Goal: Information Seeking & Learning: Learn about a topic

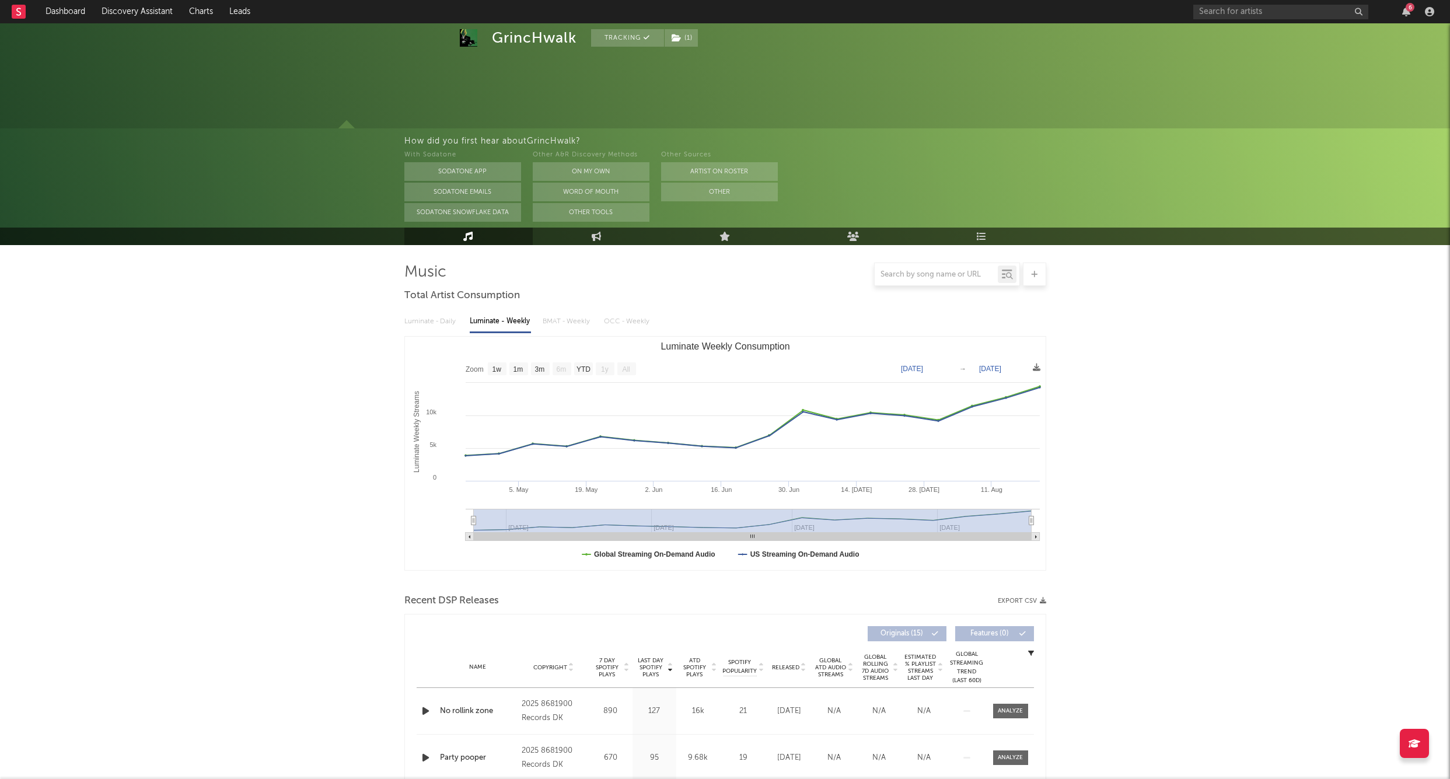
select select "1w"
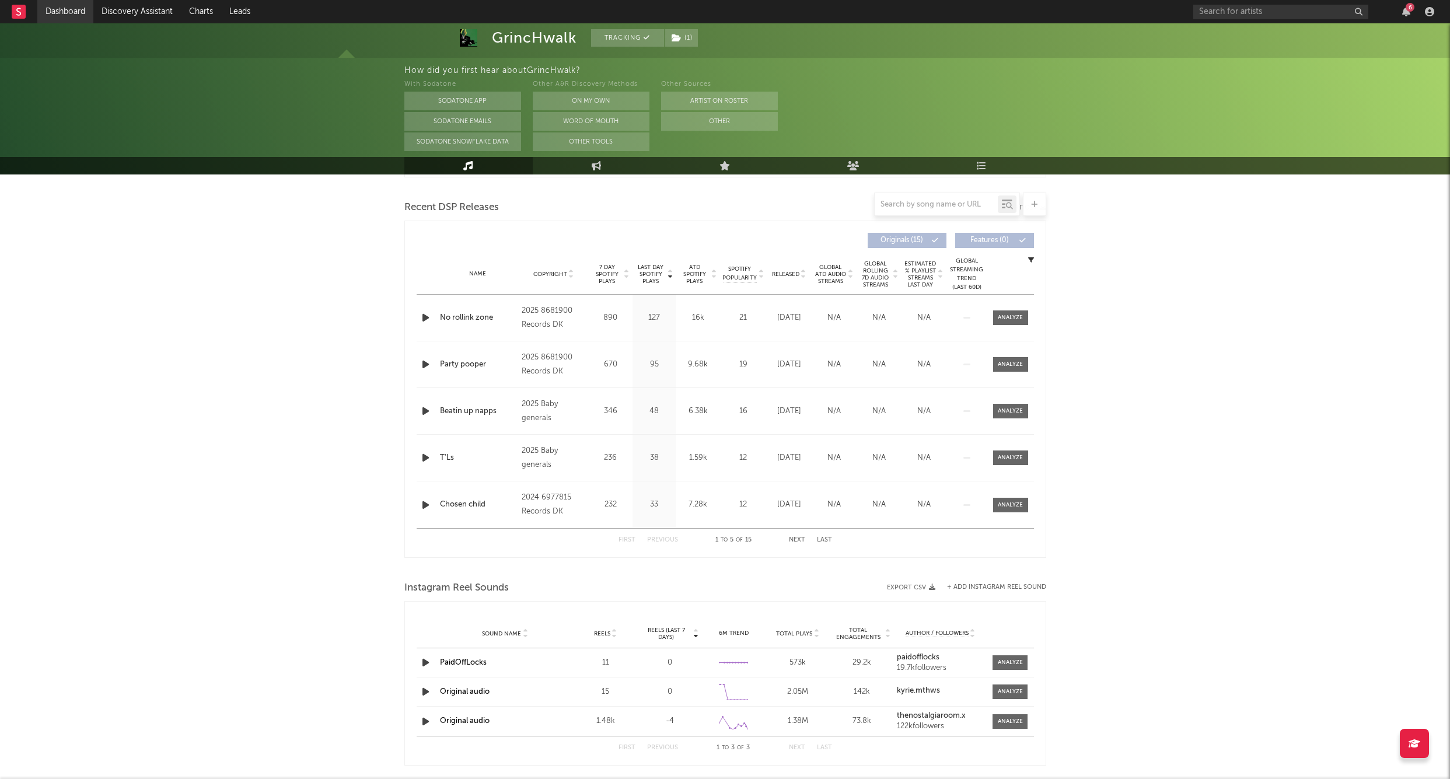
click at [73, 19] on link "Dashboard" at bounding box center [65, 11] width 56 height 23
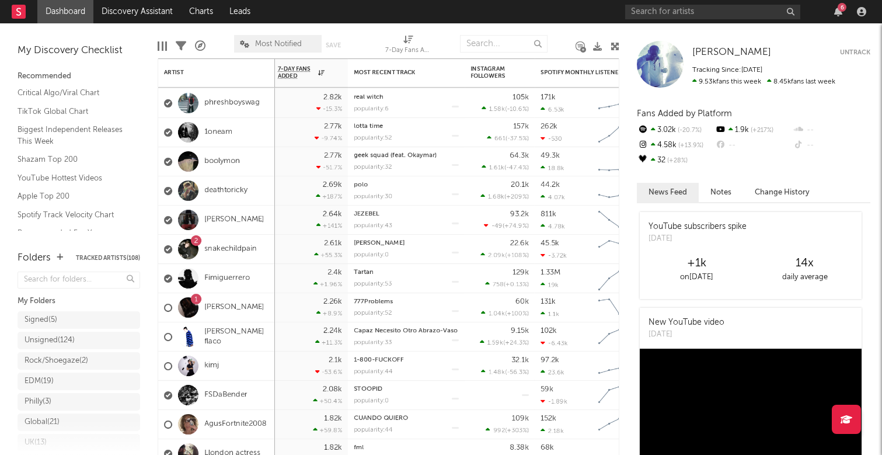
click at [724, 3] on div "6" at bounding box center [747, 11] width 245 height 23
click at [717, 9] on input "text" at bounding box center [712, 12] width 175 height 15
click at [667, 13] on input "trap rr" at bounding box center [712, 12] width 175 height 15
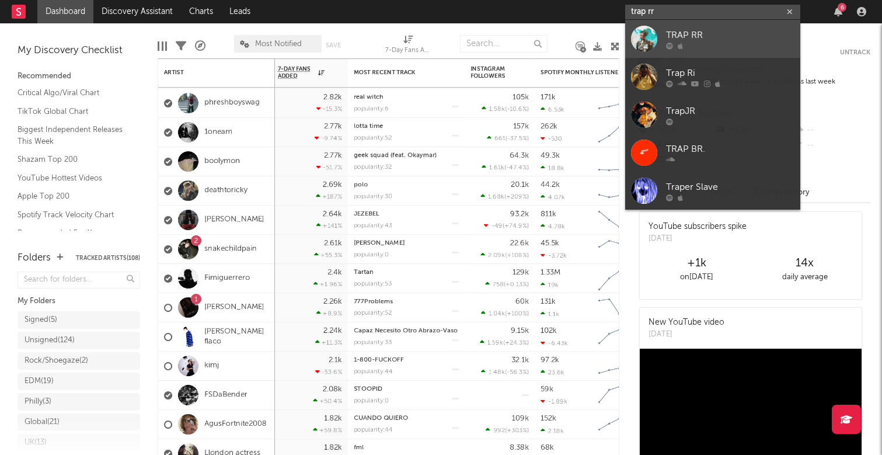
type input "trap rr"
click at [668, 30] on div "TRAP RR" at bounding box center [730, 35] width 128 height 14
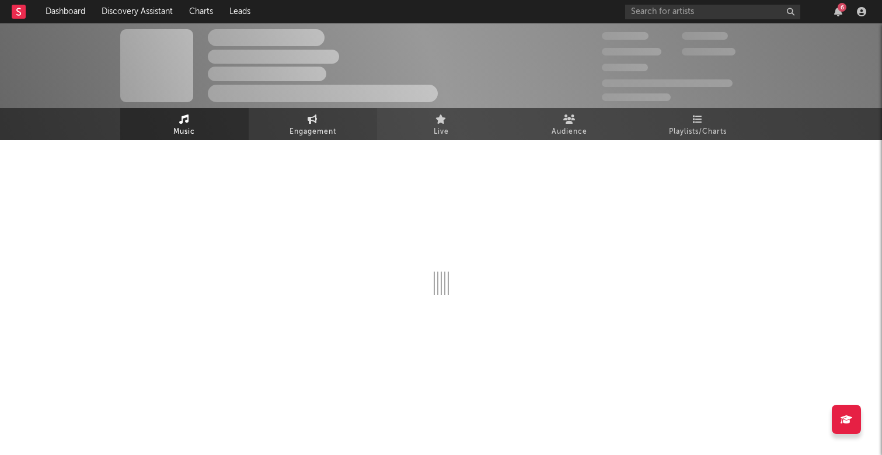
select select "1w"
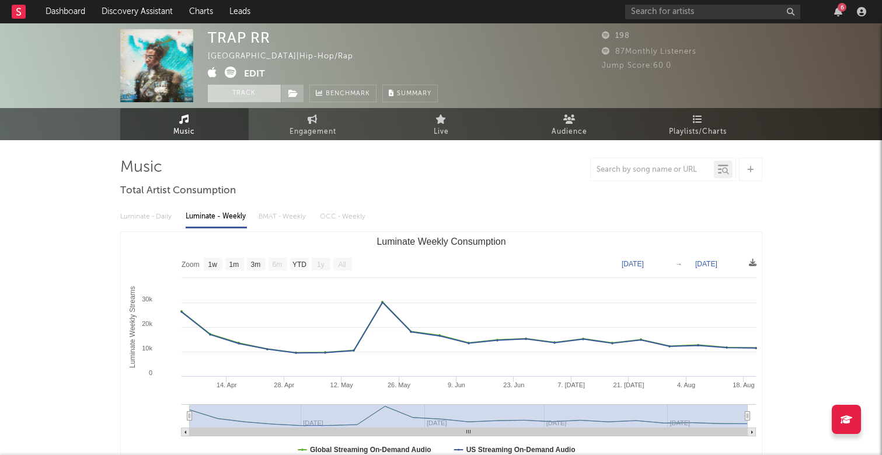
click at [243, 92] on button "Track" at bounding box center [244, 94] width 73 height 18
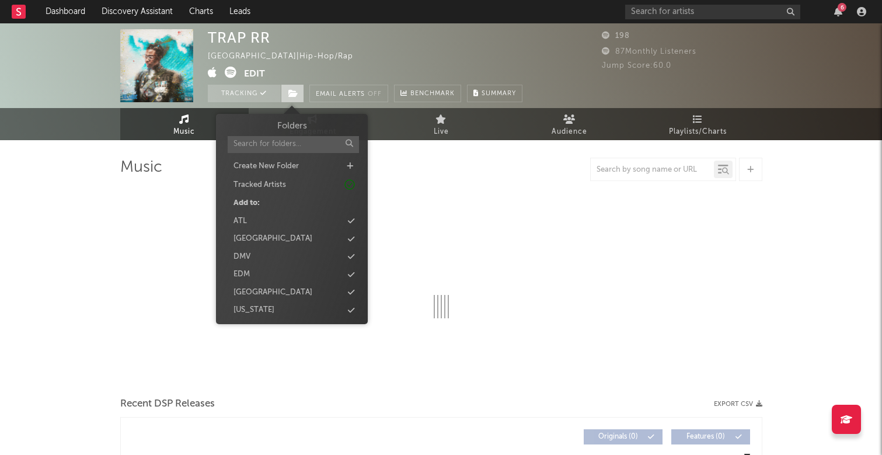
click at [295, 92] on icon at bounding box center [293, 93] width 10 height 8
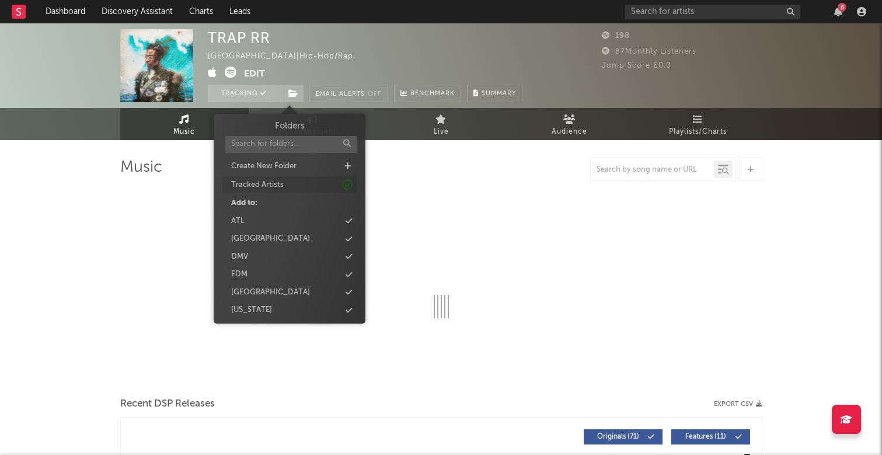
select select "1w"
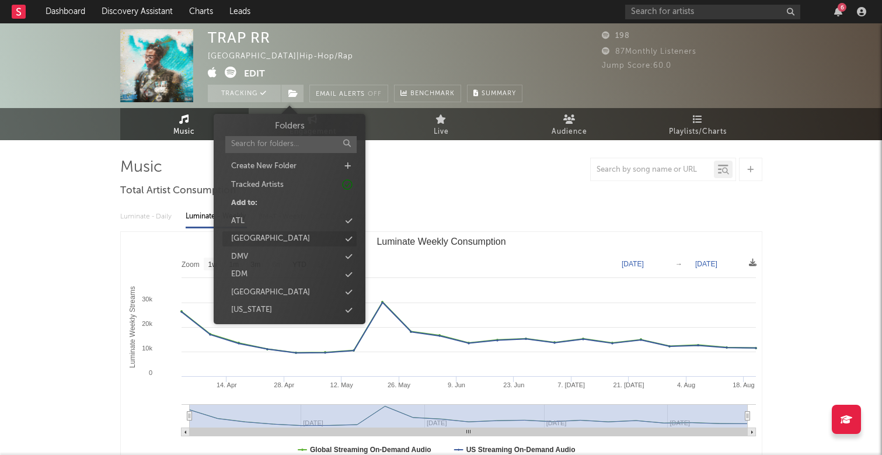
scroll to position [69, 0]
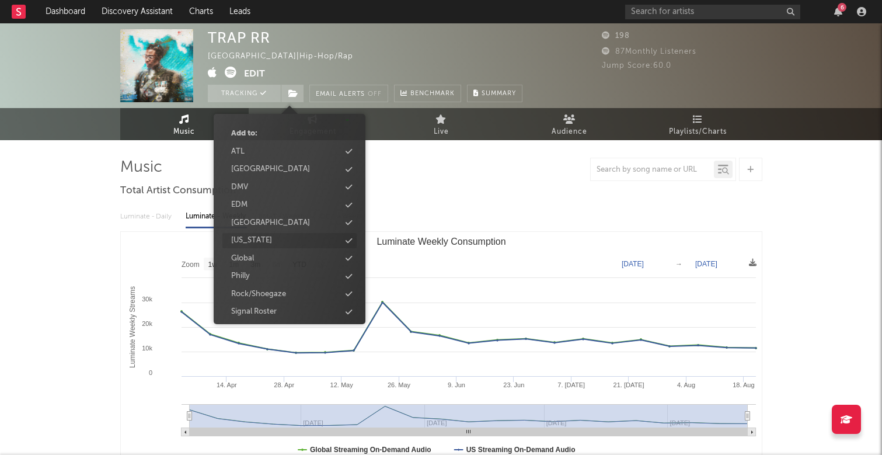
click at [286, 239] on div "[US_STATE]" at bounding box center [289, 240] width 134 height 15
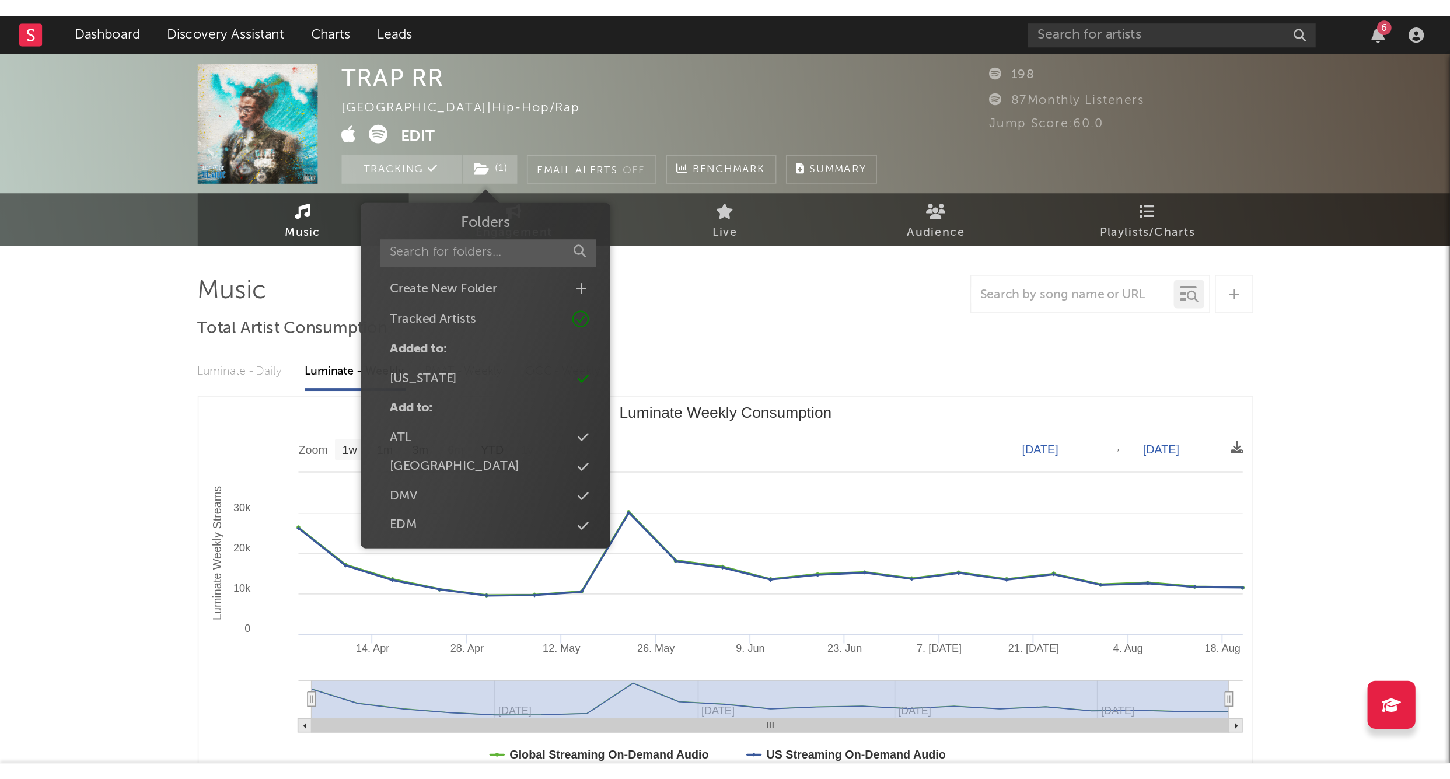
scroll to position [0, 0]
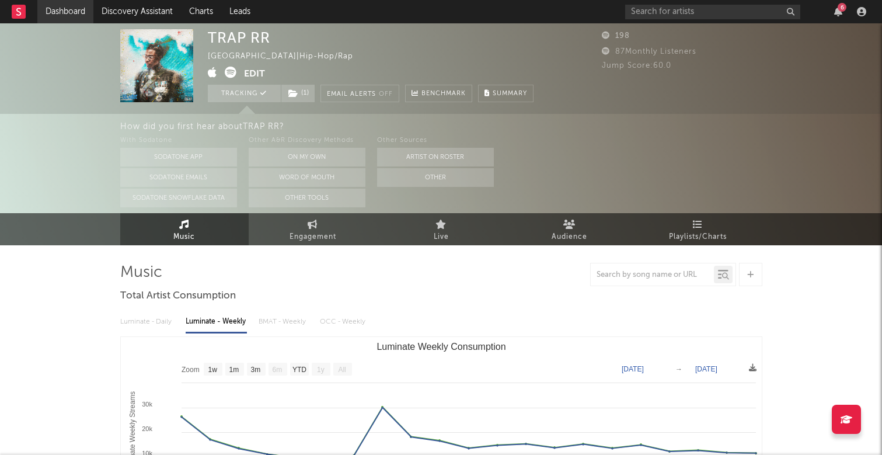
click at [54, 17] on link "Dashboard" at bounding box center [65, 11] width 56 height 23
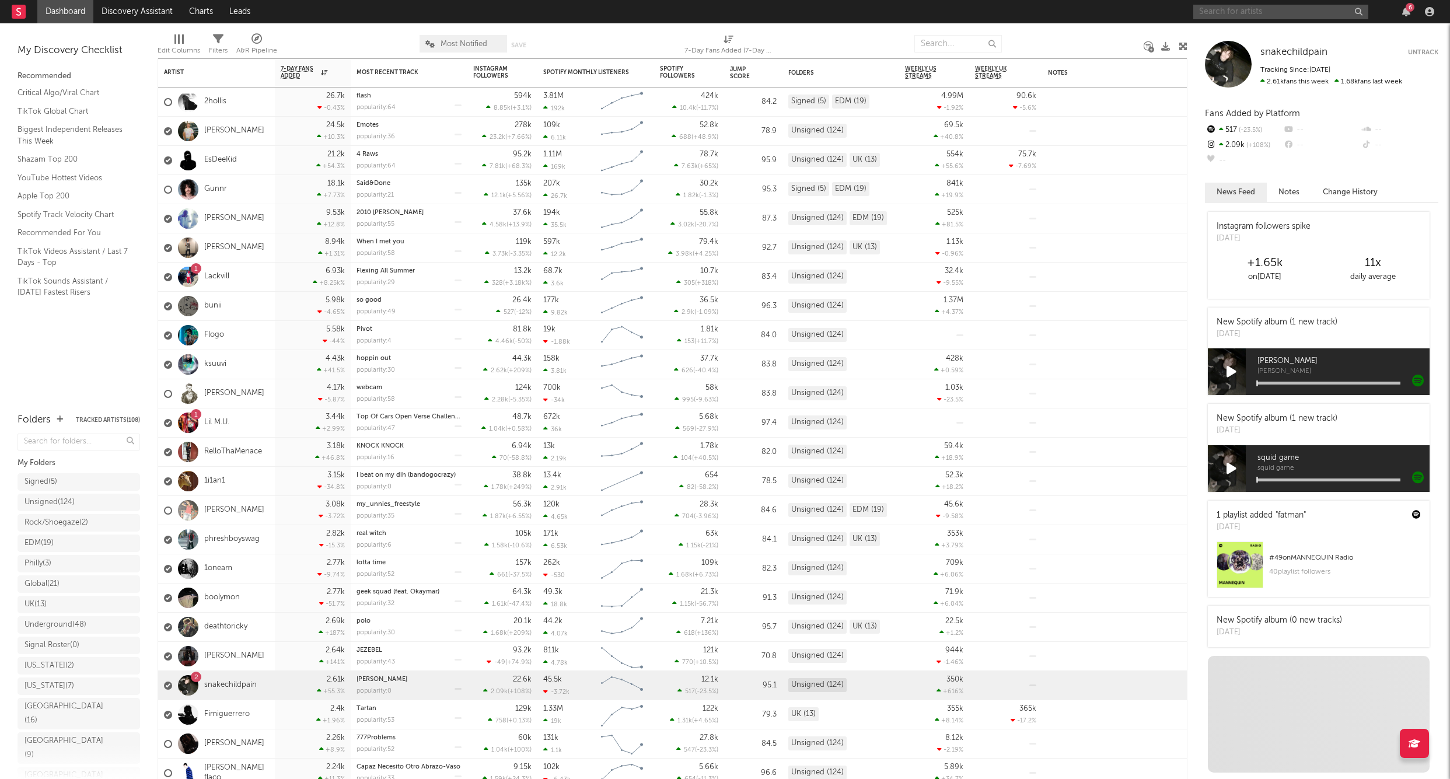
click at [1219, 18] on input "text" at bounding box center [1281, 12] width 175 height 15
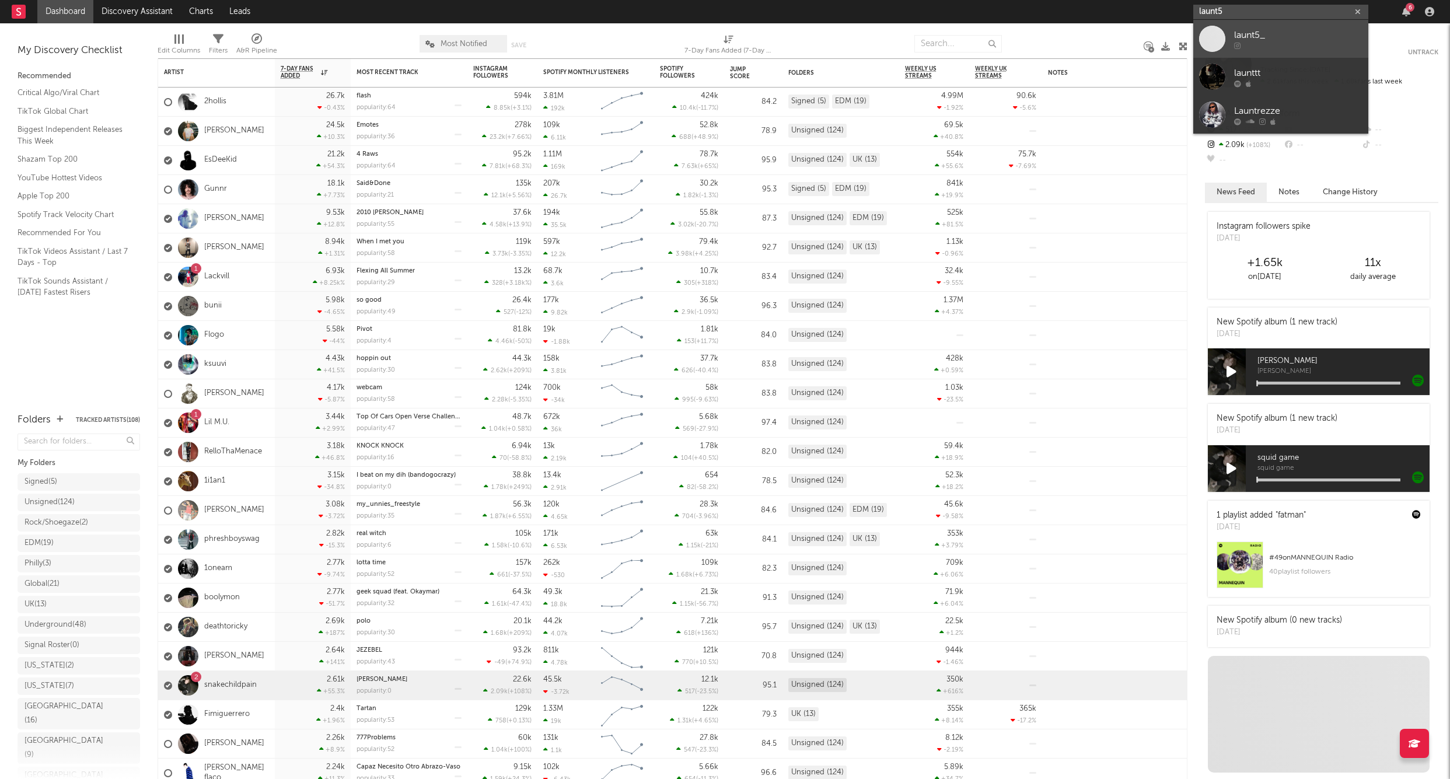
type input "launt5"
click at [1244, 35] on div "launt5_" at bounding box center [1298, 35] width 128 height 14
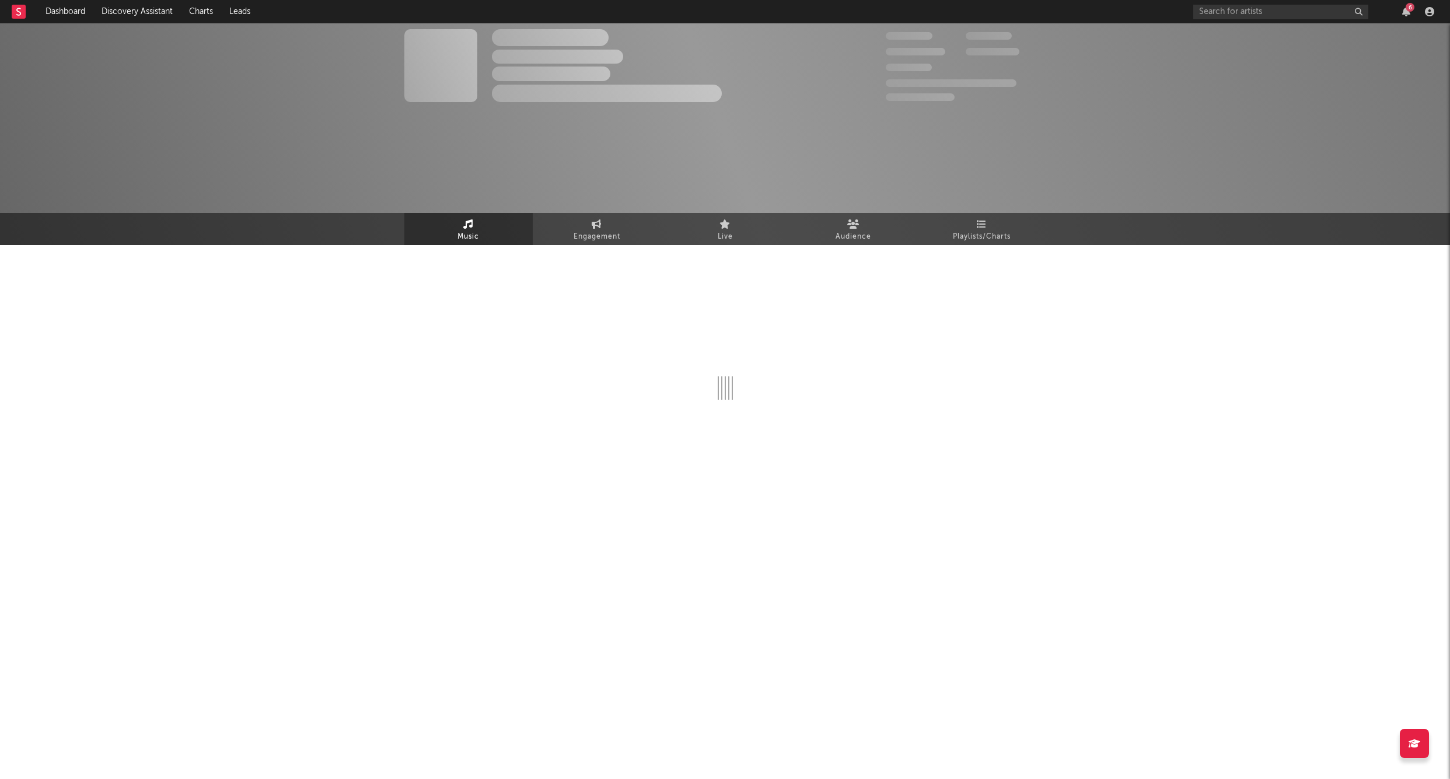
select select "1w"
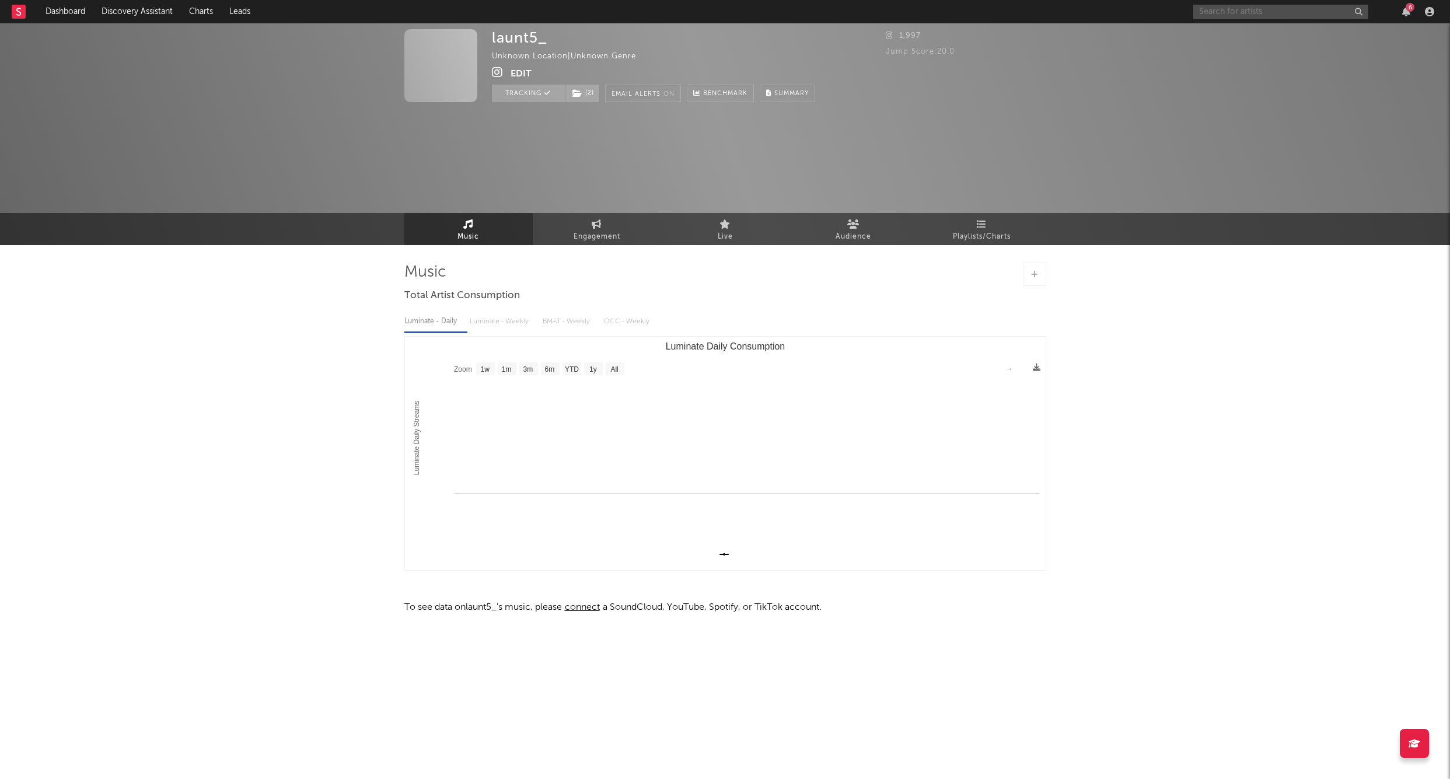
click at [1222, 16] on input "text" at bounding box center [1281, 12] width 175 height 15
type input "launt5"
click at [997, 304] on div "Music Total Artist Consumption Luminate - Daily Luminate - Weekly BMAT - Weekly…" at bounding box center [725, 439] width 642 height 352
click at [51, 11] on link "Dashboard" at bounding box center [65, 11] width 56 height 23
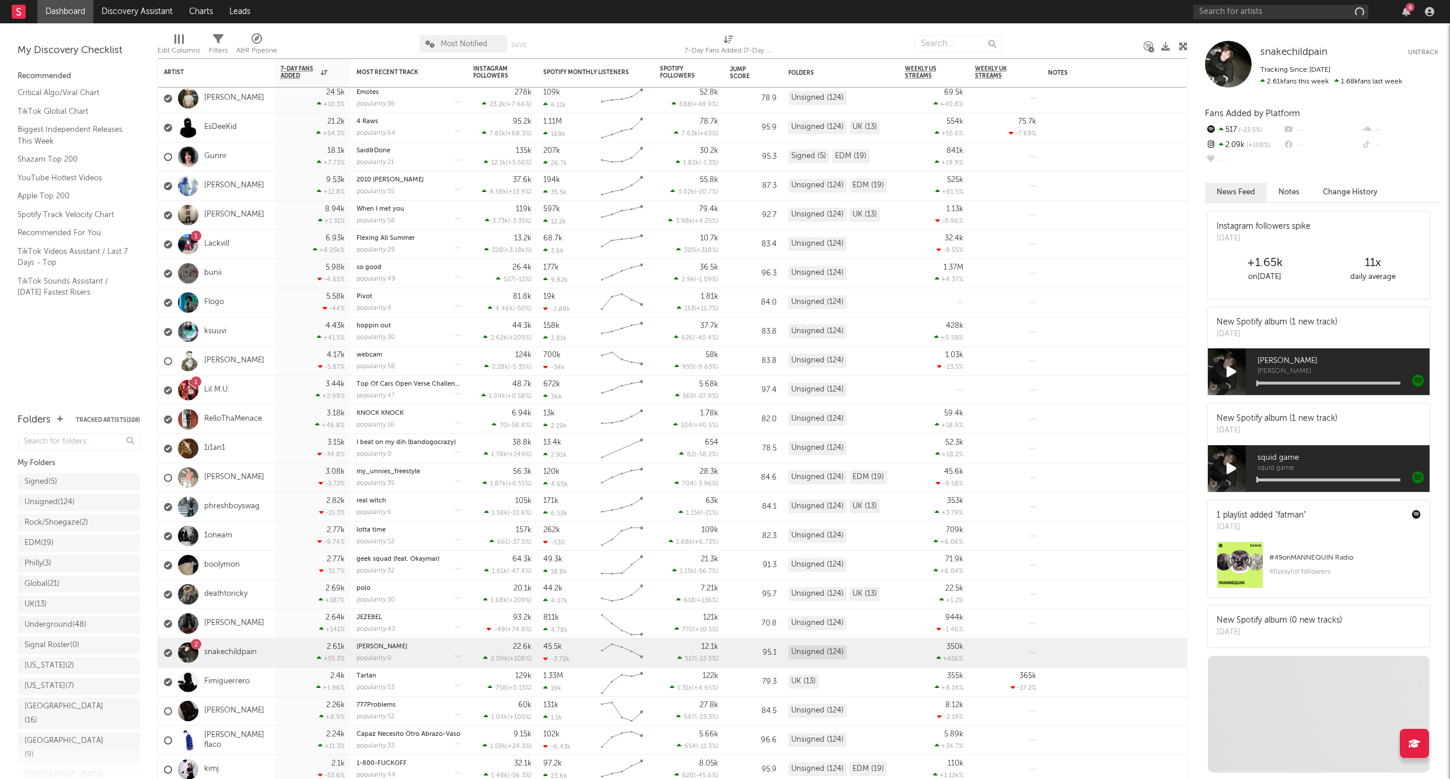
click at [256, 36] on icon at bounding box center [257, 39] width 11 height 11
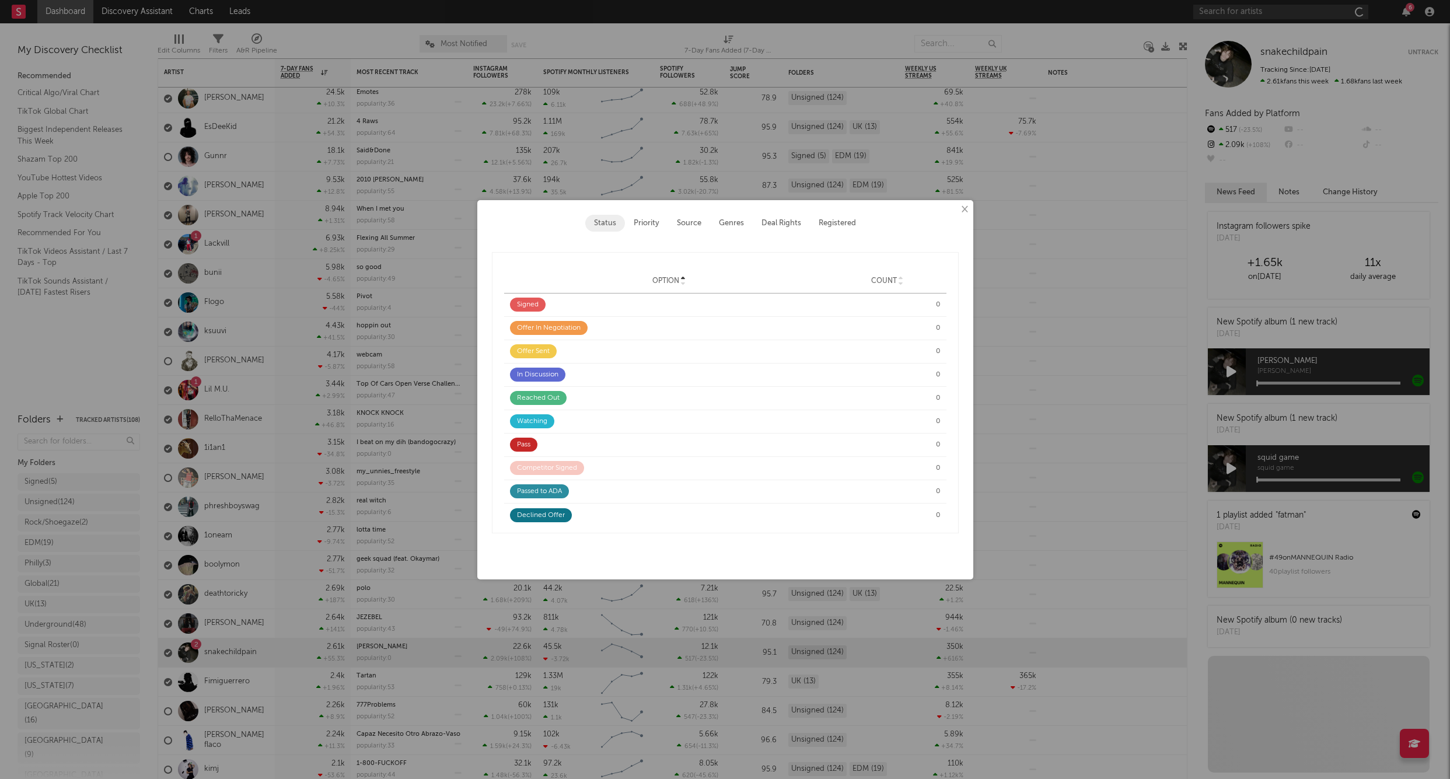
click at [967, 208] on button "×" at bounding box center [964, 209] width 13 height 13
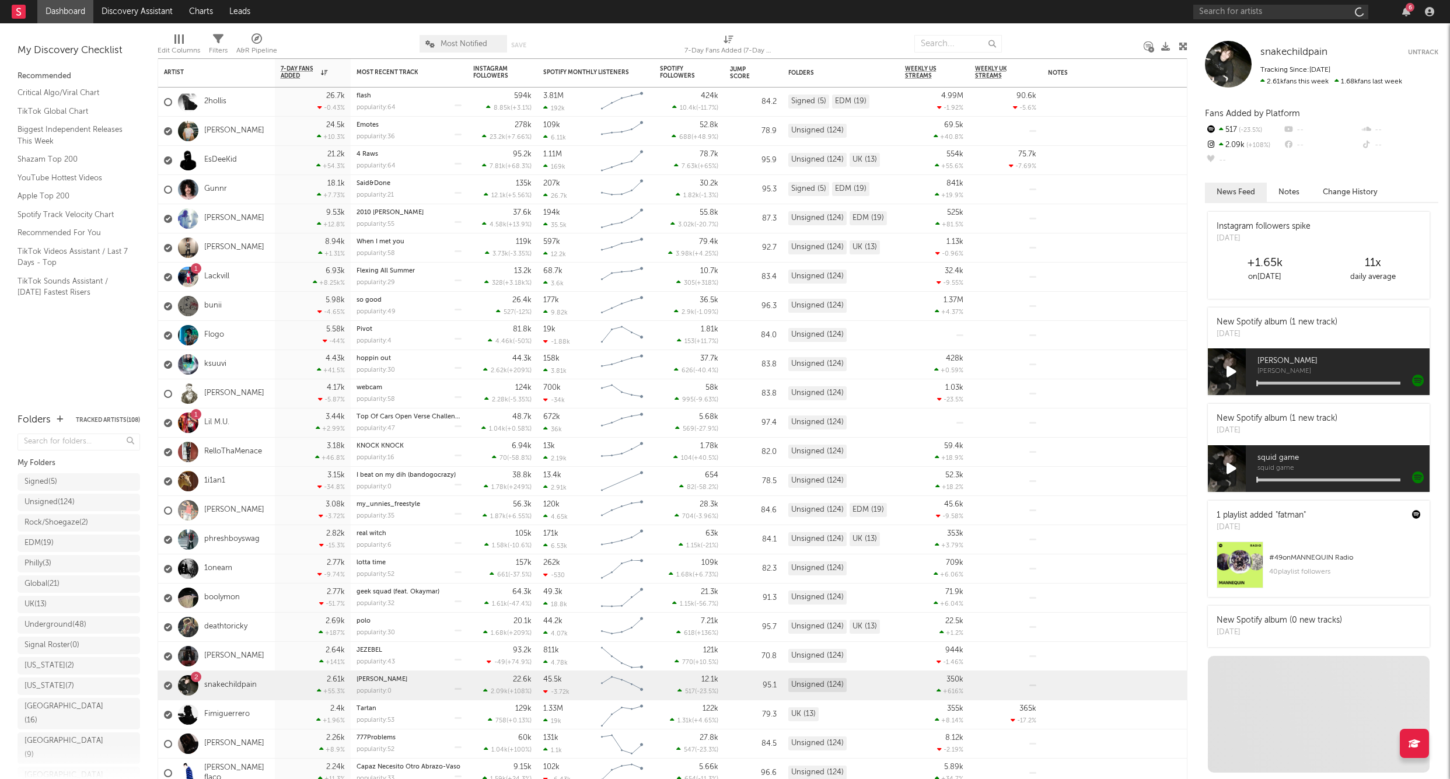
click at [1412, 11] on div "6" at bounding box center [1410, 7] width 9 height 9
click at [1401, 17] on div "6" at bounding box center [1316, 11] width 245 height 23
click at [358, 39] on div at bounding box center [348, 43] width 125 height 29
